Goal: Task Accomplishment & Management: Manage account settings

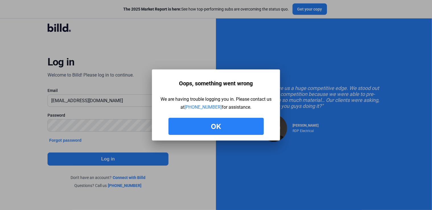
drag, startPoint x: 214, startPoint y: 120, endPoint x: 211, endPoint y: 120, distance: 2.9
click at [214, 121] on button "Ok" at bounding box center [216, 126] width 95 height 17
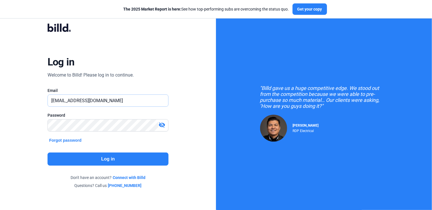
drag, startPoint x: 130, startPoint y: 105, endPoint x: 132, endPoint y: 103, distance: 3.3
click at [130, 105] on input "[EMAIL_ADDRESS][DOMAIN_NAME]" at bounding box center [105, 101] width 115 height 12
drag, startPoint x: 136, startPoint y: 103, endPoint x: 1, endPoint y: 100, distance: 134.5
click at [0, 100] on html "We value your privacy We use cookies to enhance your browsing experience, serve…" at bounding box center [216, 105] width 432 height 210
drag, startPoint x: 124, startPoint y: 100, endPoint x: 127, endPoint y: 100, distance: 3.1
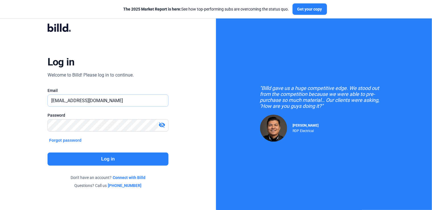
click at [124, 100] on input "[EMAIL_ADDRESS][DOMAIN_NAME]" at bounding box center [108, 101] width 121 height 12
click at [132, 99] on input "[EMAIL_ADDRESS][DOMAIN_NAME]" at bounding box center [108, 101] width 121 height 12
click at [139, 101] on input "[EMAIL_ADDRESS][DOMAIN_NAME]" at bounding box center [108, 101] width 121 height 12
click at [38, 90] on div "Log in Welcome to Billd! Please log in to continue. Email [EMAIL_ADDRESS][DOMAI…" at bounding box center [108, 106] width 156 height 182
drag, startPoint x: 38, startPoint y: 90, endPoint x: 52, endPoint y: 99, distance: 16.9
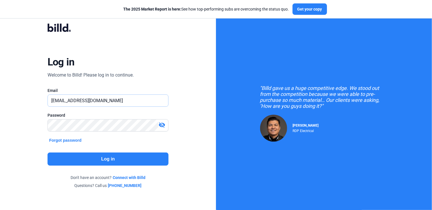
click at [52, 99] on input "[EMAIL_ADDRESS][DOMAIN_NAME]" at bounding box center [105, 101] width 115 height 12
drag, startPoint x: 152, startPoint y: 102, endPoint x: 39, endPoint y: 98, distance: 113.2
click at [39, 98] on div "Log in Welcome to Billd! Please log in to continue. Email [EMAIL_ADDRESS][DOMAI…" at bounding box center [108, 106] width 156 height 182
type input "[PERSON_NAME][EMAIL_ADDRESS][DOMAIN_NAME]"
click at [162, 124] on mat-icon "visibility_off" at bounding box center [162, 125] width 7 height 7
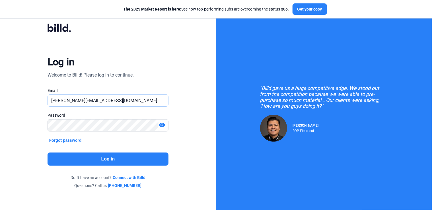
click at [118, 104] on input "[PERSON_NAME][EMAIL_ADDRESS][DOMAIN_NAME]" at bounding box center [105, 101] width 115 height 12
drag, startPoint x: 109, startPoint y: 101, endPoint x: 13, endPoint y: 98, distance: 96.1
click at [13, 98] on div "Log in Welcome to Billd! Please log in to continue. Email [PERSON_NAME][EMAIL_A…" at bounding box center [108, 106] width 216 height 212
click at [104, 160] on button "Log in" at bounding box center [108, 159] width 121 height 13
